Goal: Task Accomplishment & Management: Manage account settings

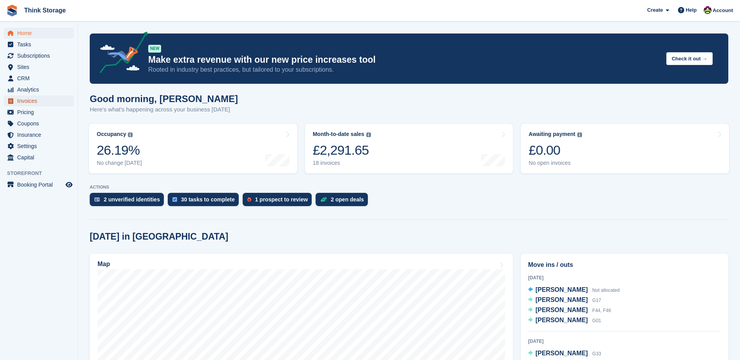
click at [25, 101] on span "Invoices" at bounding box center [40, 101] width 47 height 11
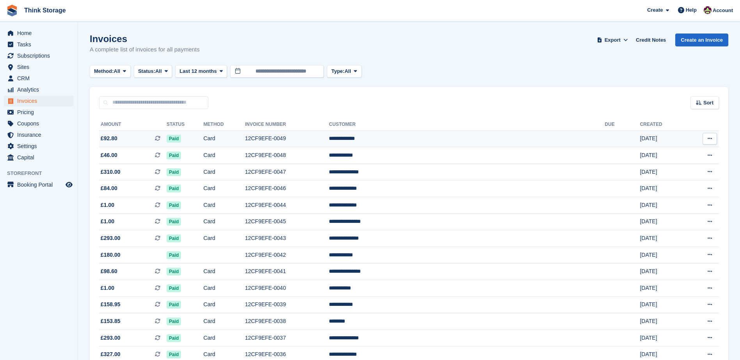
click at [329, 138] on td "12CF9EFE-0049" at bounding box center [287, 139] width 84 height 17
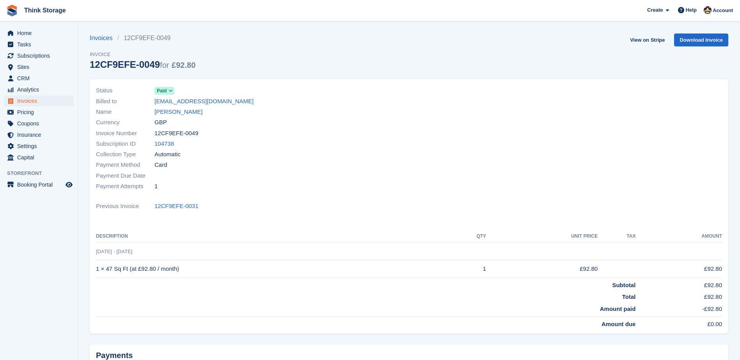
drag, startPoint x: 196, startPoint y: 134, endPoint x: 155, endPoint y: 137, distance: 40.7
click at [155, 137] on div "Invoice Number 12CF9EFE-0049" at bounding box center [250, 133] width 308 height 11
copy span "12CF9EFE-0049"
drag, startPoint x: 194, startPoint y: 205, endPoint x: 158, endPoint y: 208, distance: 36.3
click at [158, 208] on div "Previous Invoice 12CF9EFE-0031" at bounding box center [409, 206] width 626 height 11
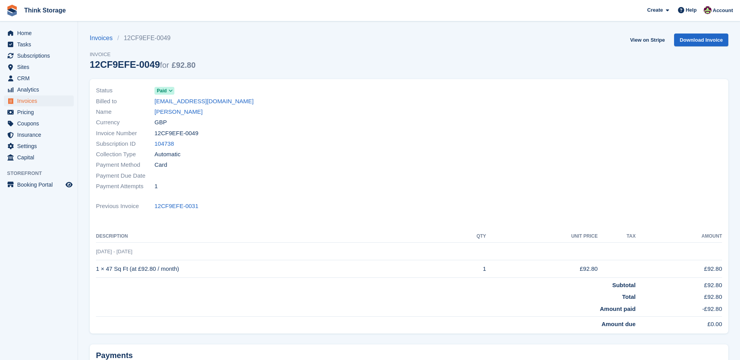
drag, startPoint x: 158, startPoint y: 208, endPoint x: 229, endPoint y: 238, distance: 77.4
click at [229, 238] on th "Description" at bounding box center [270, 236] width 349 height 12
drag, startPoint x: 179, startPoint y: 269, endPoint x: 97, endPoint y: 266, distance: 81.9
click at [97, 266] on td "1 × 47 Sq Ft (at £92.80 / month)" at bounding box center [270, 269] width 349 height 18
copy td "1 × 47 Sq Ft (at £92.80 / month)"
